Goal: Share content: Share content

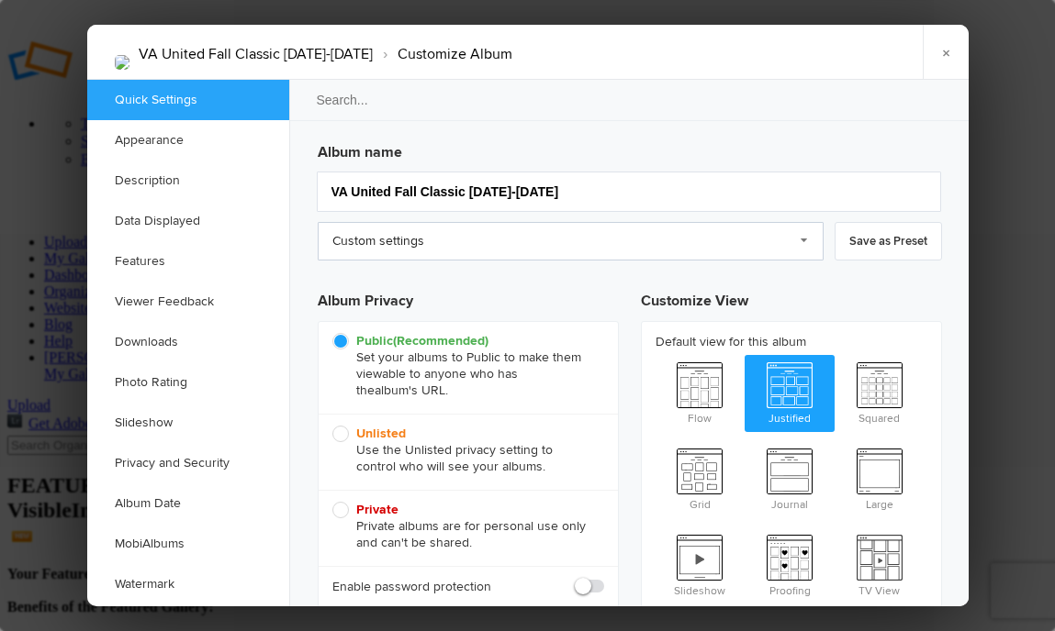
click at [606, 231] on link "Custom settings" at bounding box center [571, 241] width 506 height 39
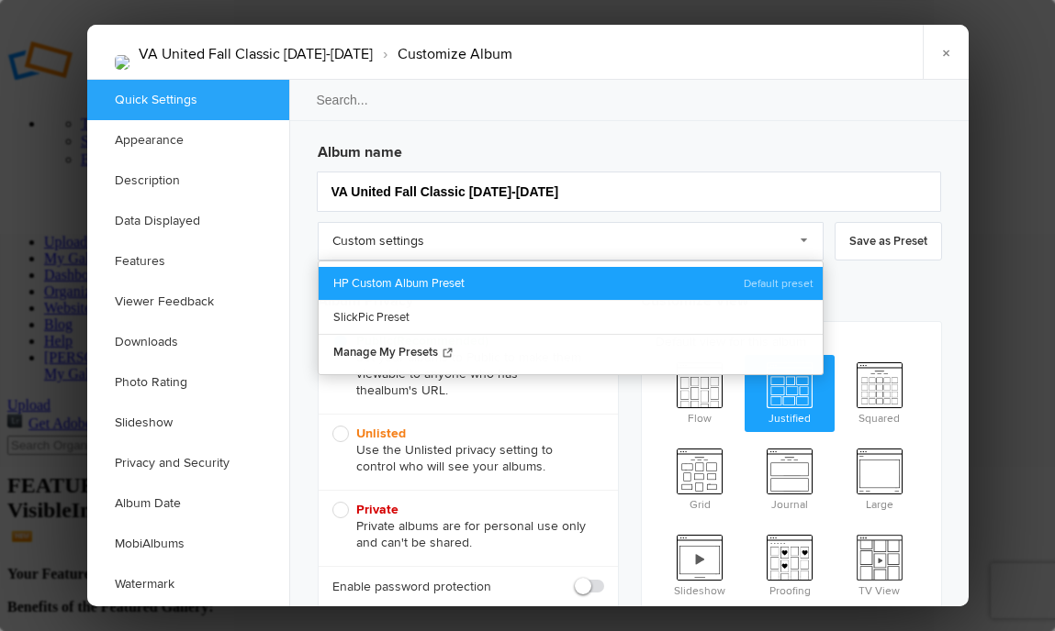
click at [542, 285] on link "HP Custom Album Preset" at bounding box center [570, 283] width 504 height 33
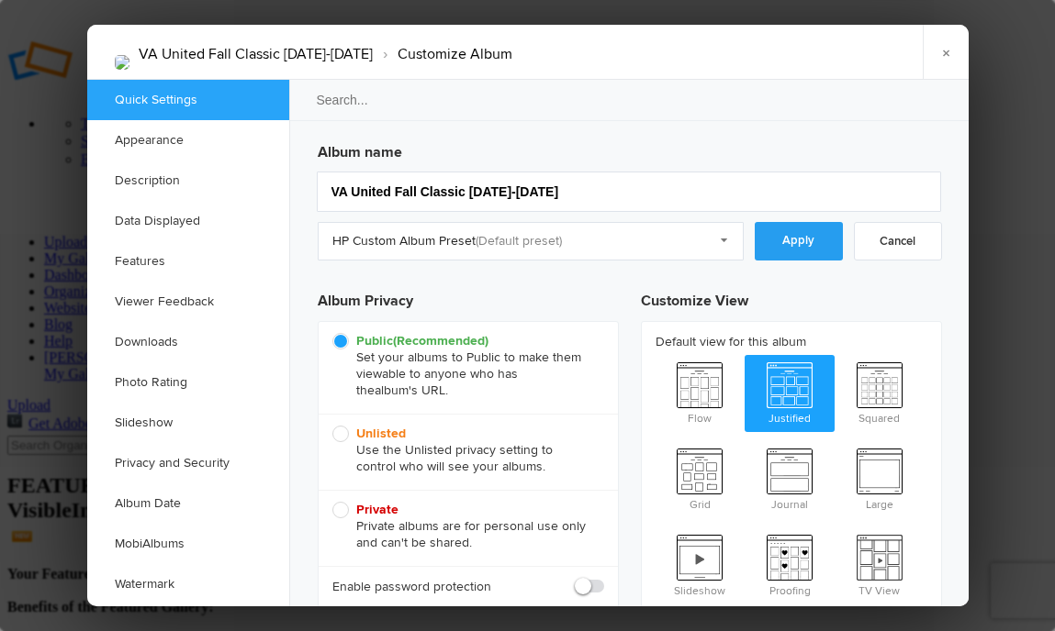
click at [808, 235] on link "Apply" at bounding box center [798, 241] width 88 height 39
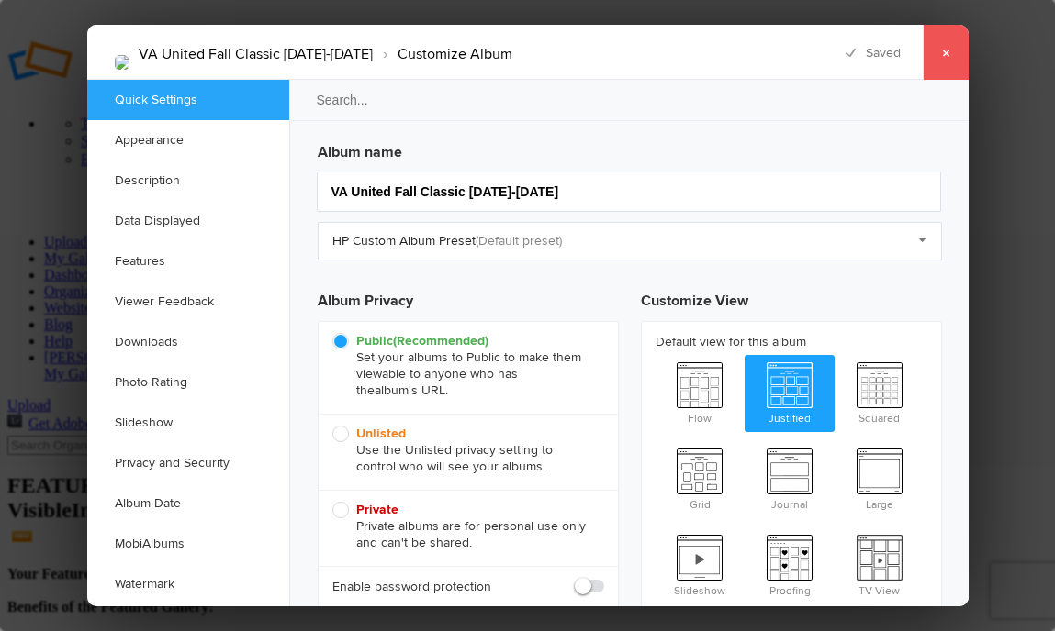
click at [949, 56] on link "×" at bounding box center [945, 52] width 46 height 55
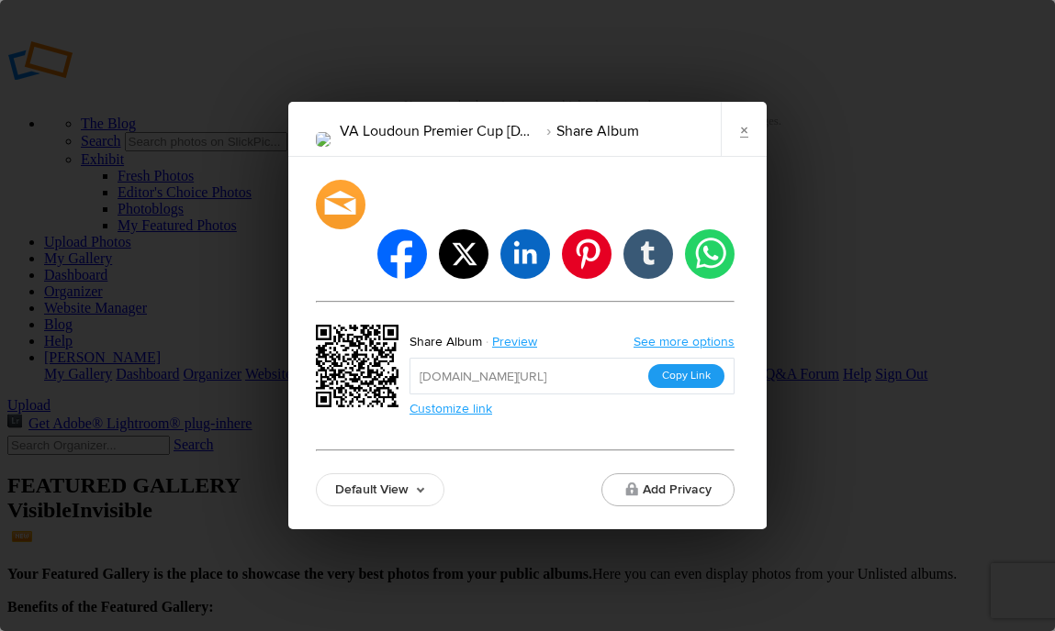
click at [674, 364] on button "Copy Link" at bounding box center [686, 376] width 76 height 24
click at [753, 156] on link "×" at bounding box center [743, 129] width 46 height 55
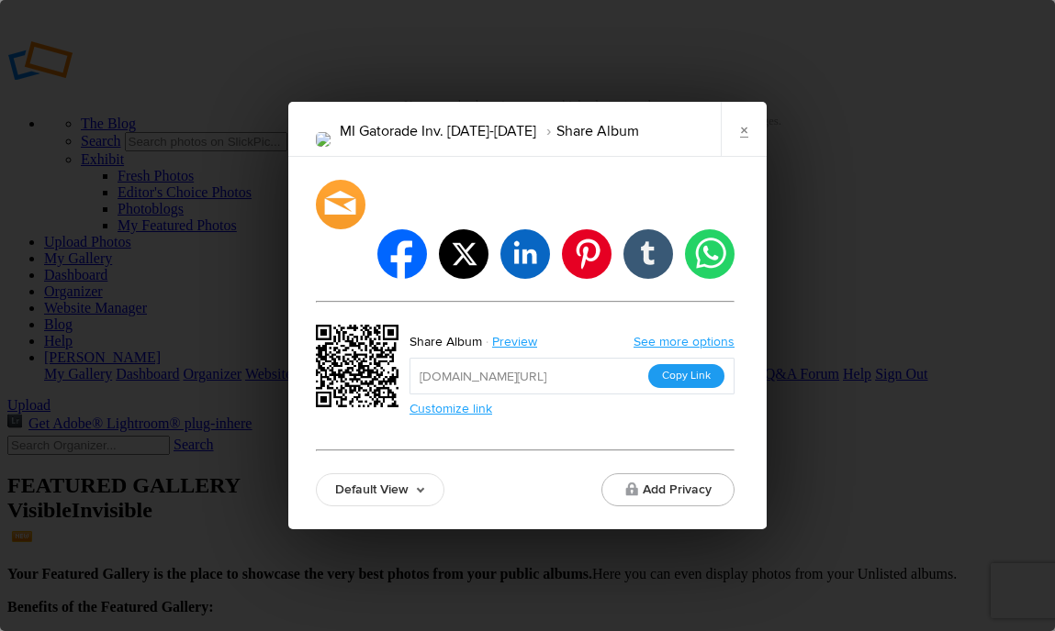
click at [678, 364] on button "Copy Link" at bounding box center [686, 376] width 76 height 24
click at [742, 150] on link "×" at bounding box center [743, 129] width 46 height 55
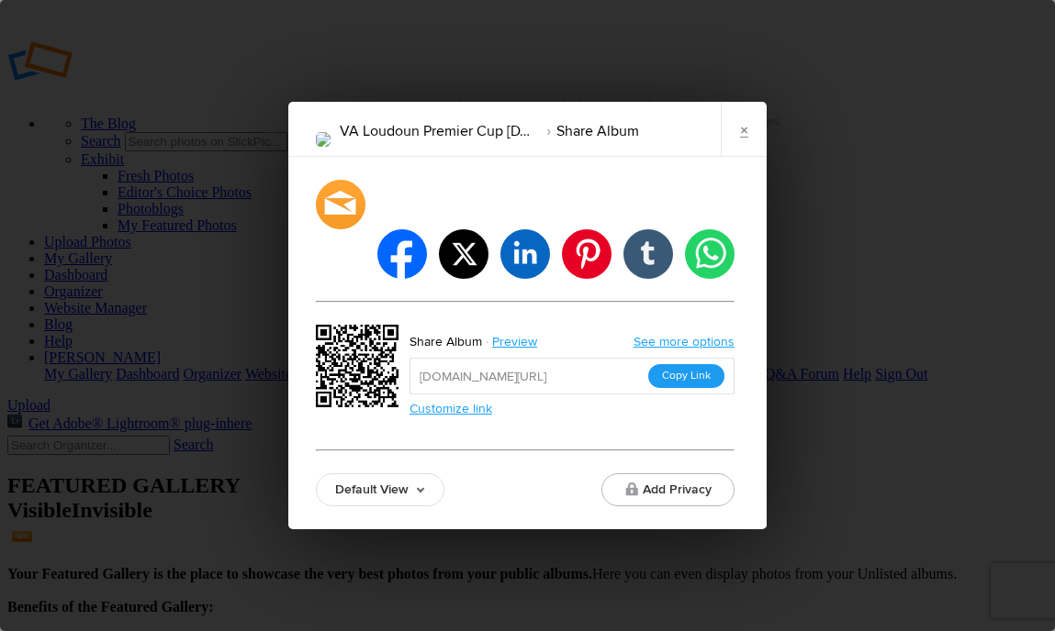
click at [692, 364] on button "Copy Link" at bounding box center [686, 376] width 76 height 24
click at [734, 157] on link "×" at bounding box center [743, 129] width 46 height 55
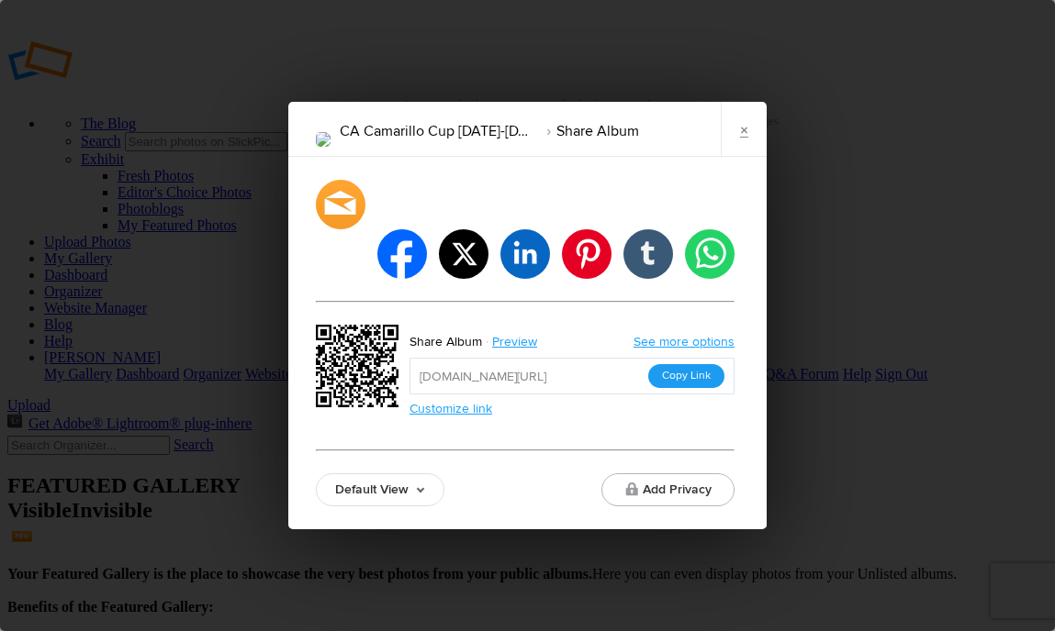
click at [709, 364] on button "Copy Link" at bounding box center [686, 376] width 76 height 24
click at [732, 151] on link "×" at bounding box center [743, 129] width 46 height 55
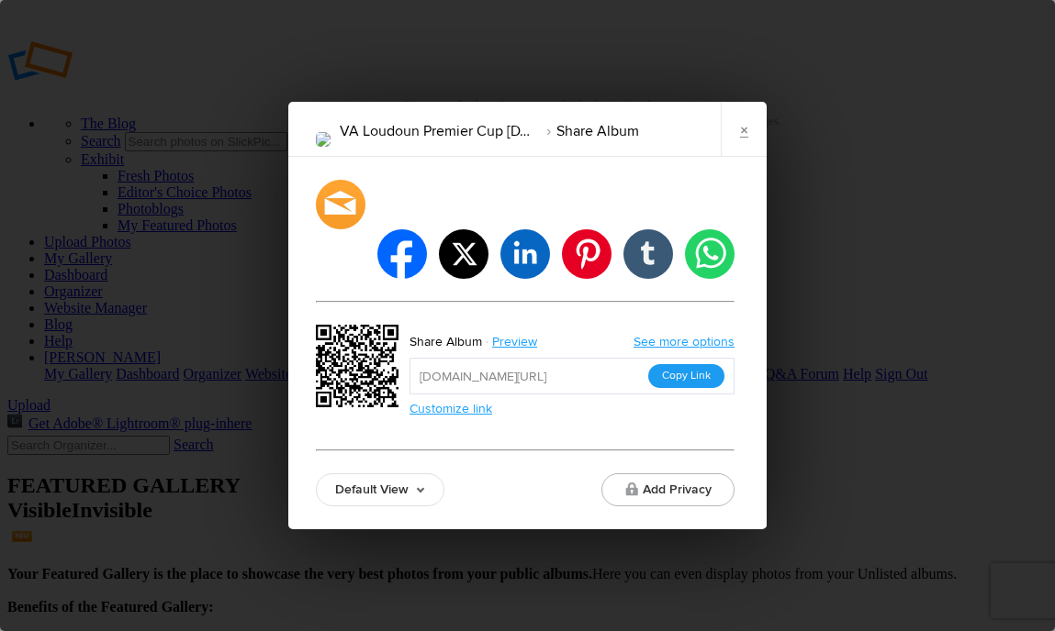
click at [669, 364] on button "Copy Link" at bounding box center [686, 376] width 76 height 24
click at [739, 152] on link "×" at bounding box center [743, 129] width 46 height 55
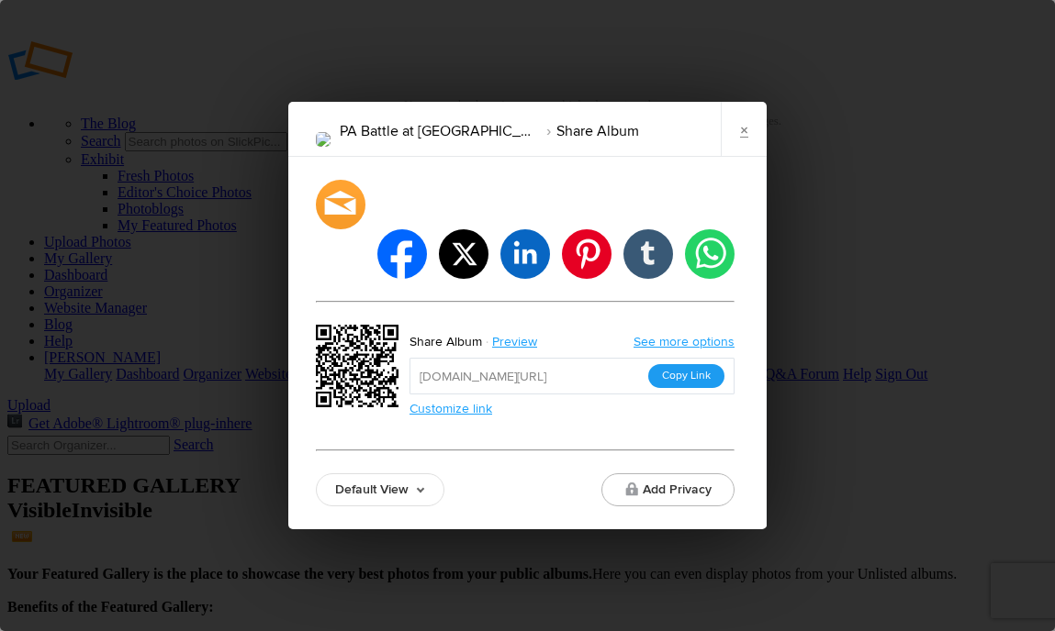
click at [665, 364] on button "Copy Link" at bounding box center [686, 376] width 76 height 24
